Goal: Transaction & Acquisition: Obtain resource

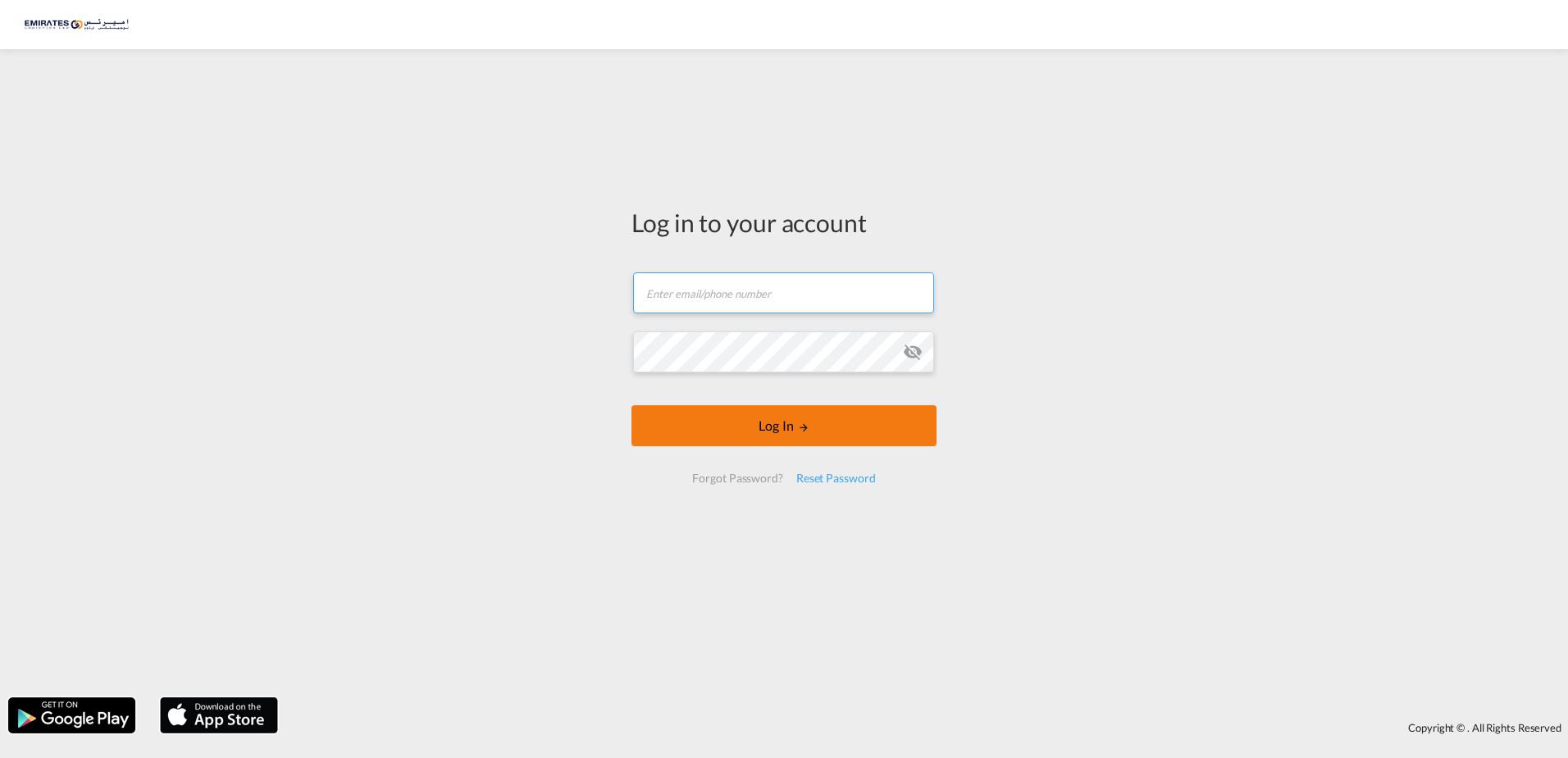
type input "[EMAIL_ADDRESS][DOMAIN_NAME]"
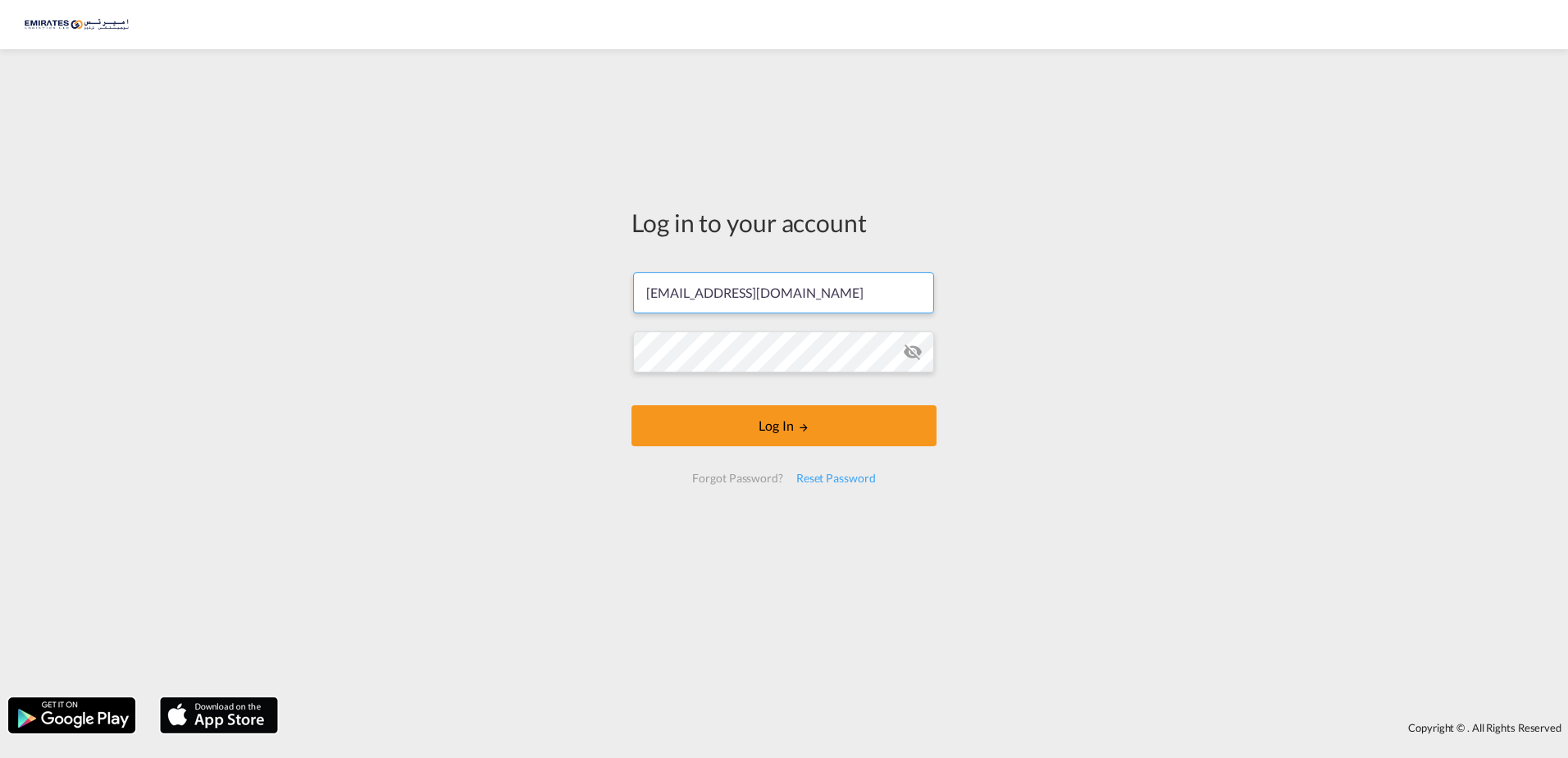
click at [810, 432] on form "[EMAIL_ADDRESS][DOMAIN_NAME] Email field is required Password field is required…" at bounding box center [784, 377] width 305 height 243
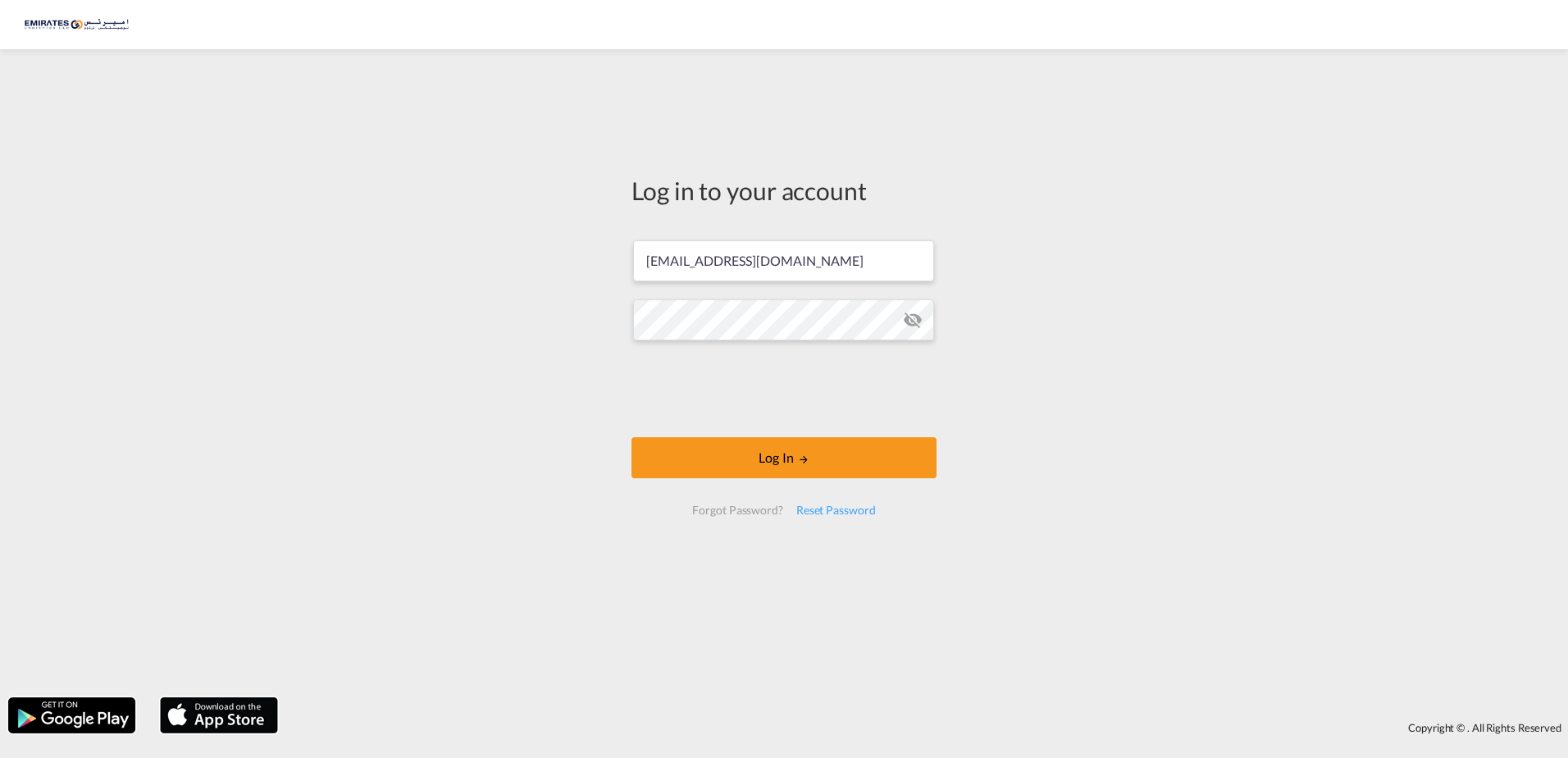
click at [773, 509] on div "Forgot Password?" at bounding box center [737, 510] width 103 height 29
click at [802, 466] on button "Log In" at bounding box center [784, 457] width 305 height 41
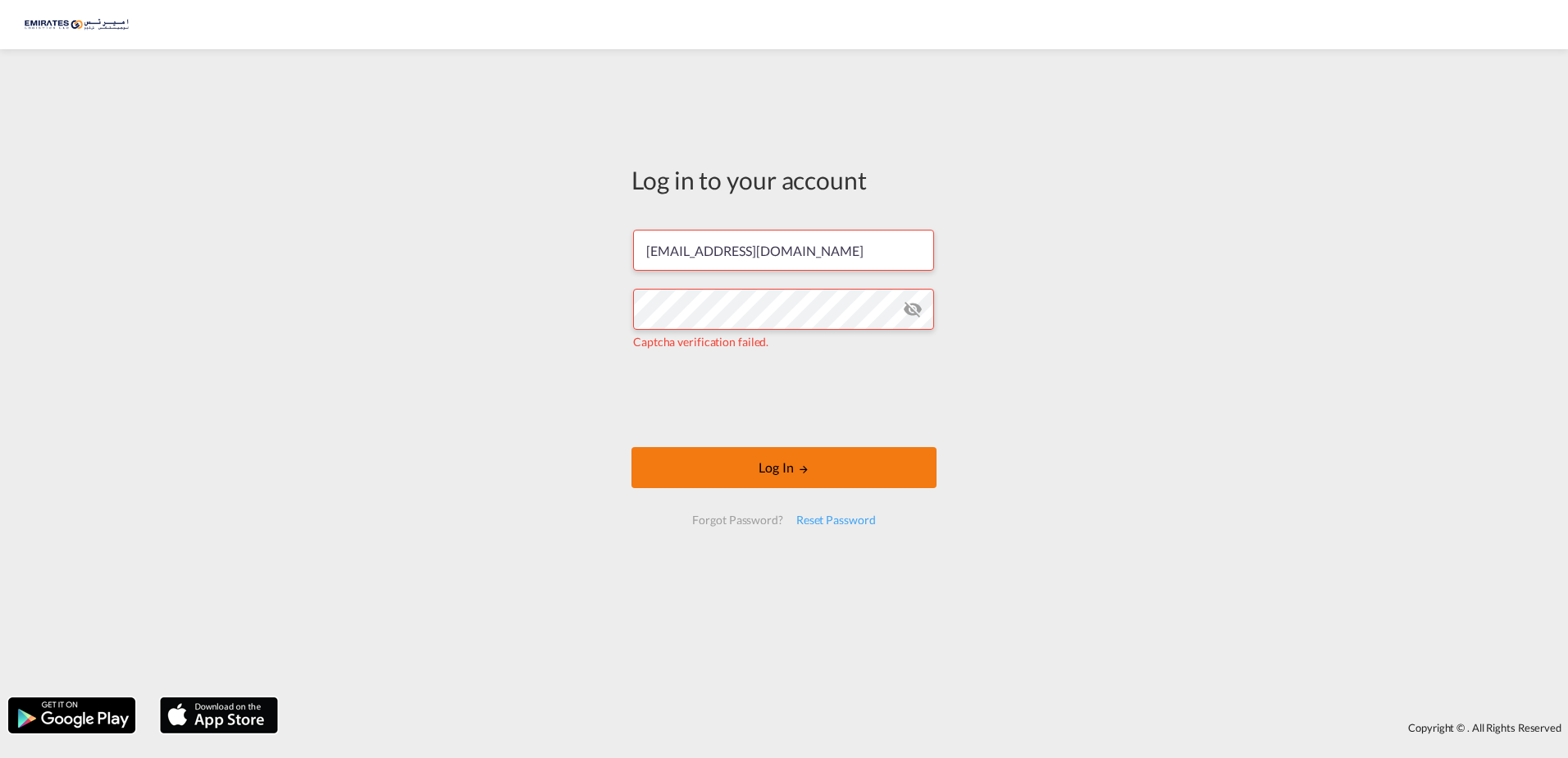
click at [793, 457] on button "Log In" at bounding box center [784, 467] width 305 height 41
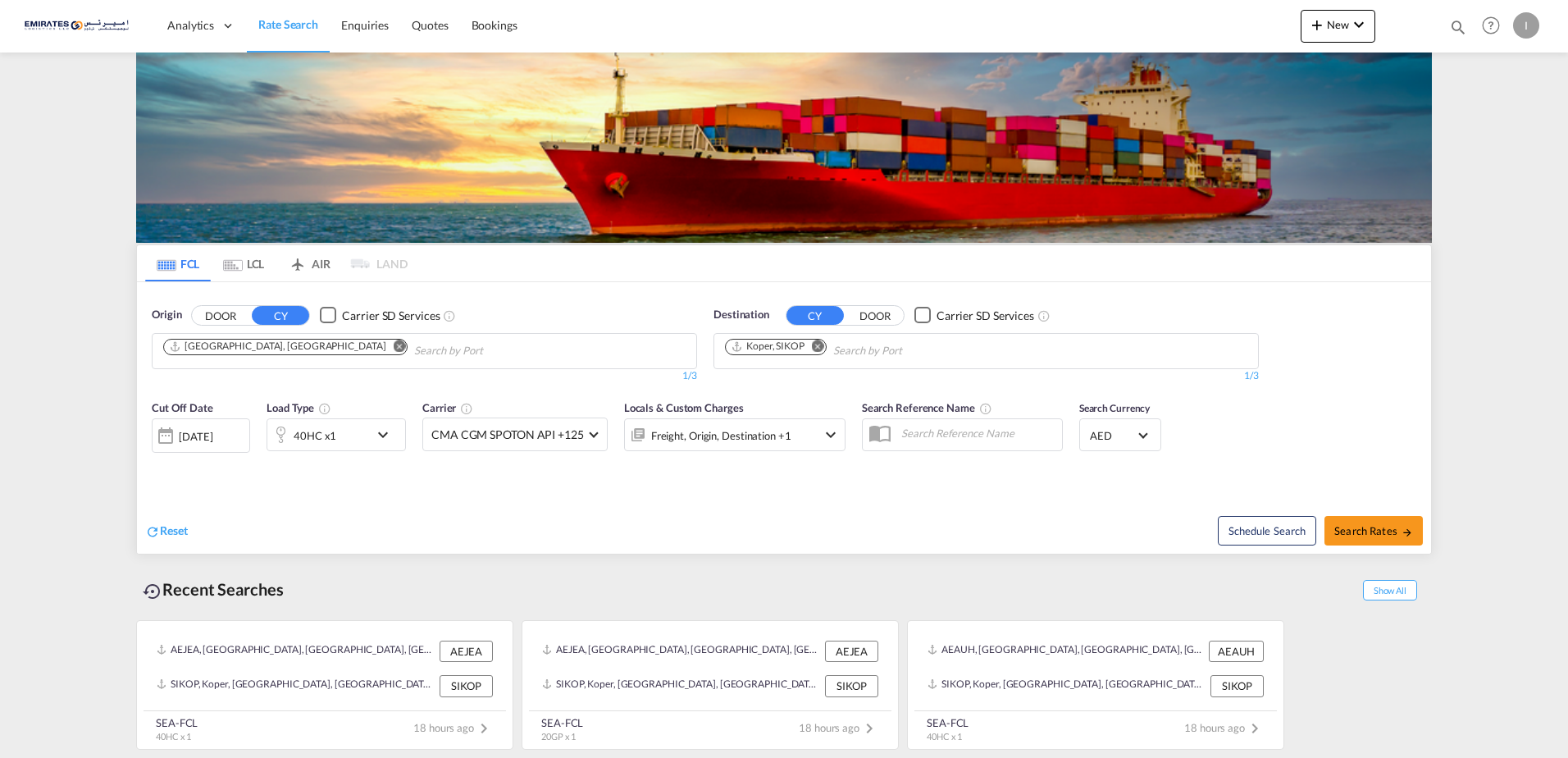
click at [895, 343] on input "Chips input." at bounding box center [911, 350] width 156 height 26
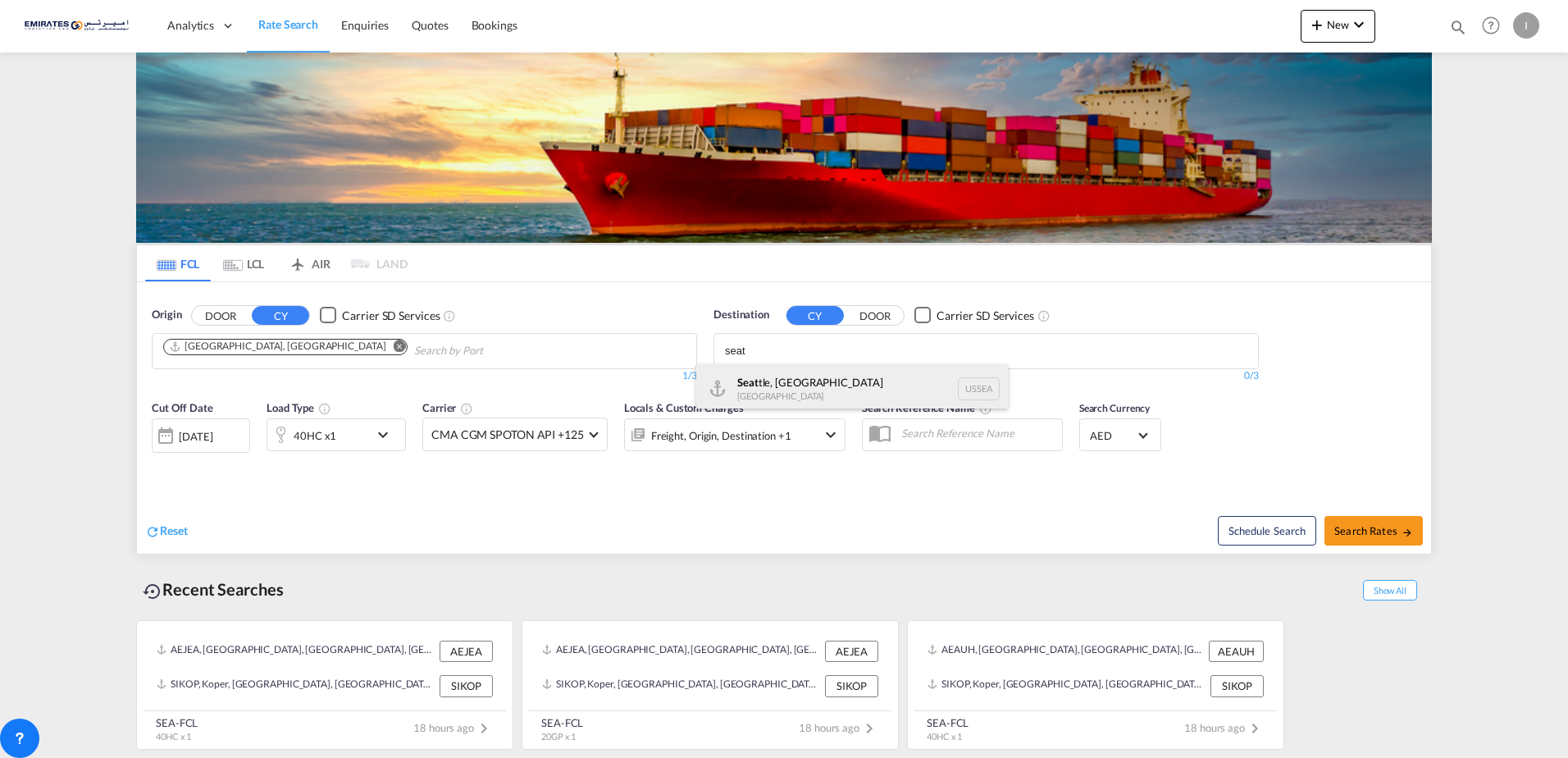
type input "seat"
click at [810, 387] on div "Seat tle, [GEOGRAPHIC_DATA] [GEOGRAPHIC_DATA] USSEA" at bounding box center [852, 388] width 312 height 49
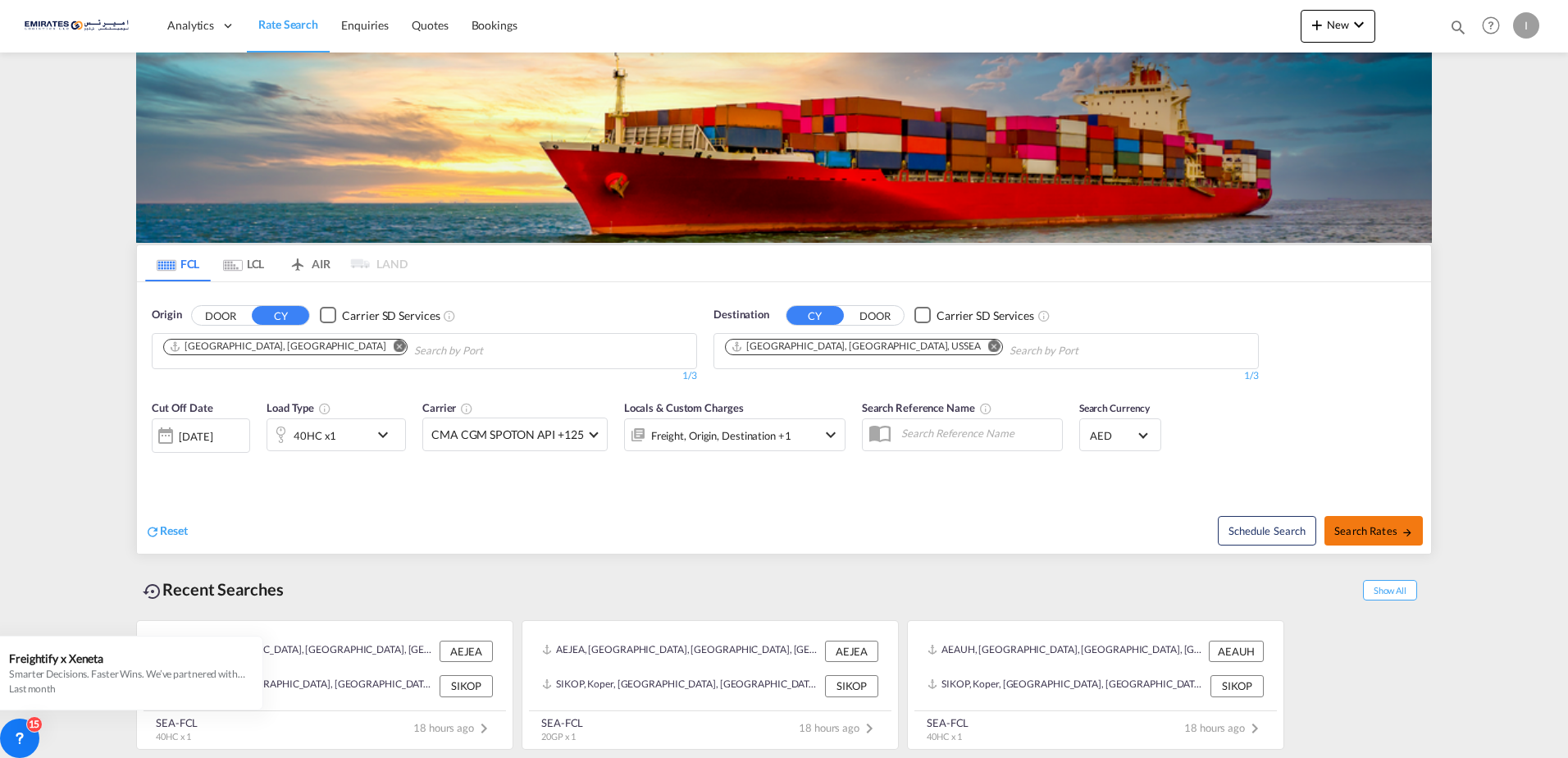
click at [1383, 524] on span "Search Rates" at bounding box center [1374, 531] width 78 height 13
type input "AEJEA to USSEA / [DATE]"
